Goal: Browse casually

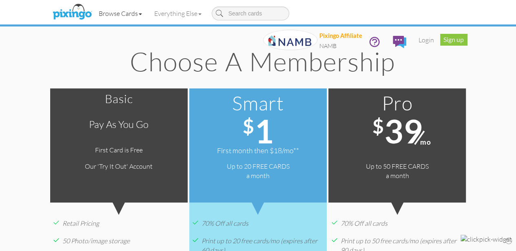
click at [93, 16] on link "Browse Cards" at bounding box center [120, 13] width 55 height 20
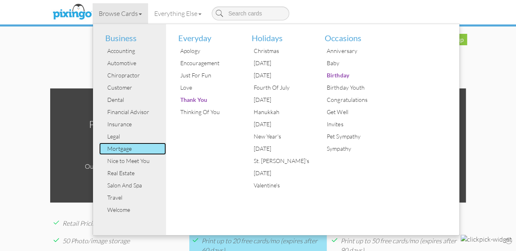
click at [105, 149] on div "Mortgage" at bounding box center [135, 149] width 61 height 12
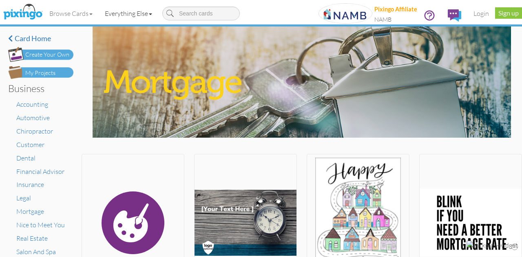
click at [126, 15] on link "Everything Else" at bounding box center [129, 13] width 60 height 20
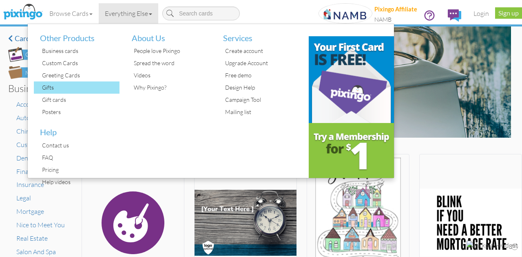
click at [52, 86] on div "Gifts" at bounding box center [80, 88] width 80 height 12
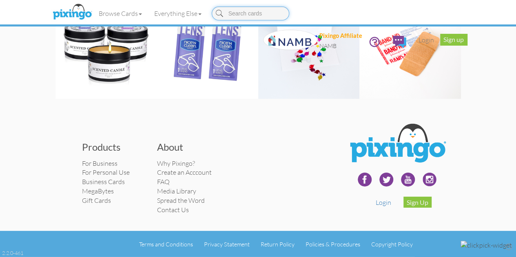
scroll to position [1295, 0]
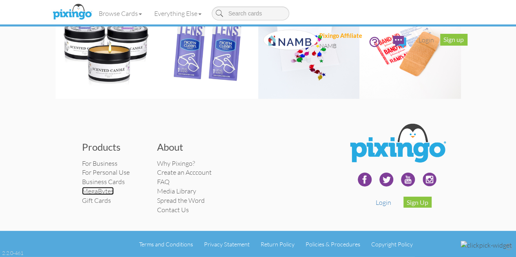
click at [82, 191] on link "MegaBytes" at bounding box center [98, 191] width 32 height 8
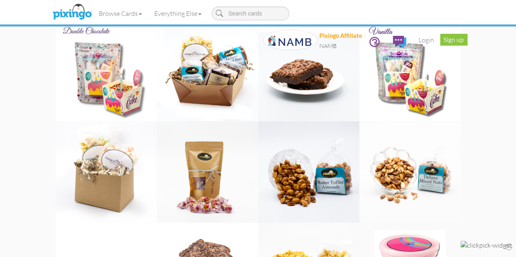
scroll to position [527, 0]
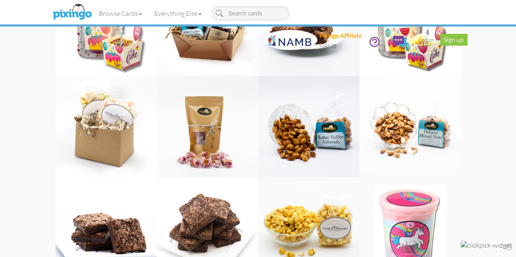
click at [311, 76] on img at bounding box center [309, 26] width 102 height 102
click at [310, 76] on img at bounding box center [309, 26] width 102 height 102
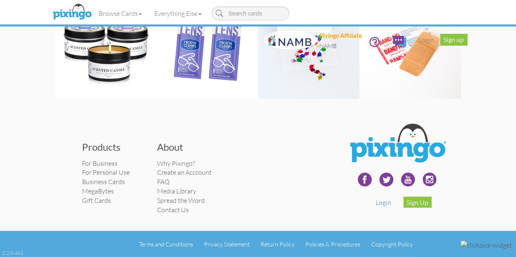
scroll to position [1295, 0]
click at [82, 162] on link "For Business" at bounding box center [99, 163] width 35 height 8
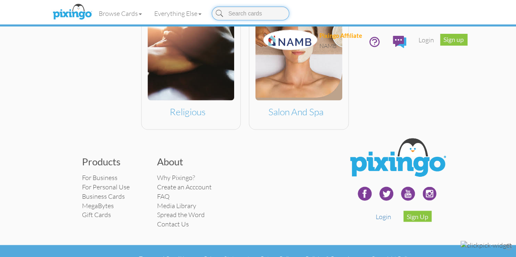
scroll to position [738, 0]
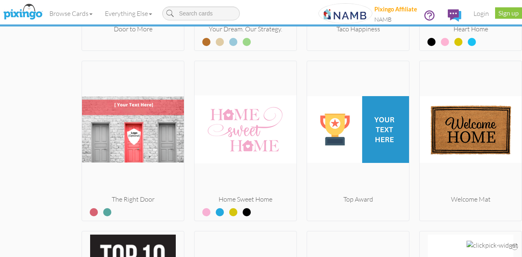
scroll to position [1805, 0]
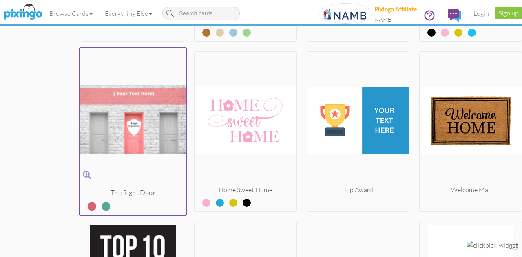
click at [100, 199] on label at bounding box center [100, 203] width 0 height 11
click at [0, 0] on input "radio" at bounding box center [0, 0] width 0 height 0
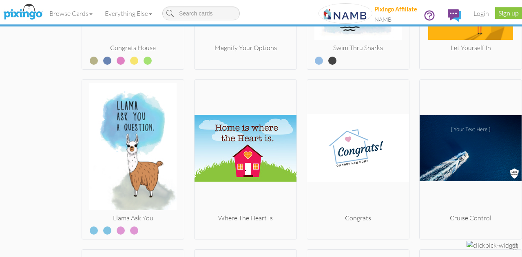
scroll to position [2632, 0]
